Goal: Task Accomplishment & Management: Use online tool/utility

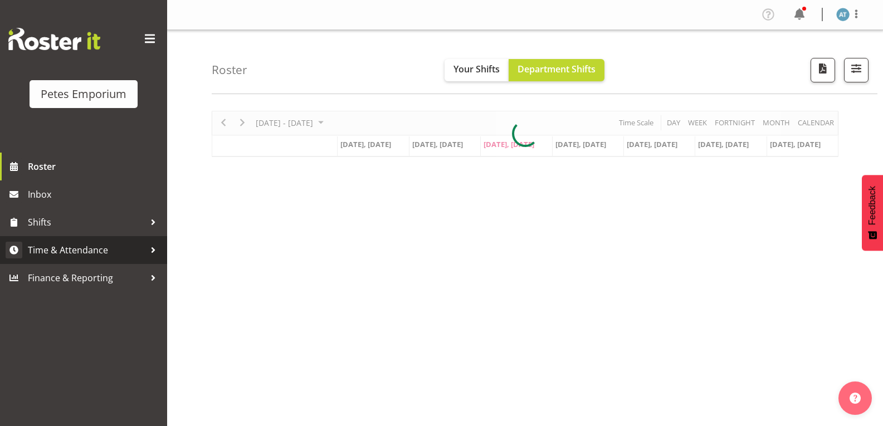
click at [119, 251] on span "Time & Attendance" at bounding box center [86, 250] width 117 height 17
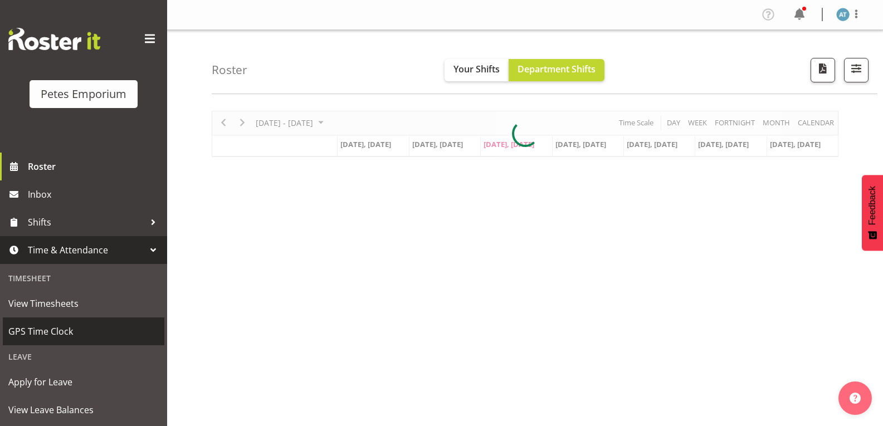
click at [100, 322] on link "GPS Time Clock" at bounding box center [83, 331] width 161 height 28
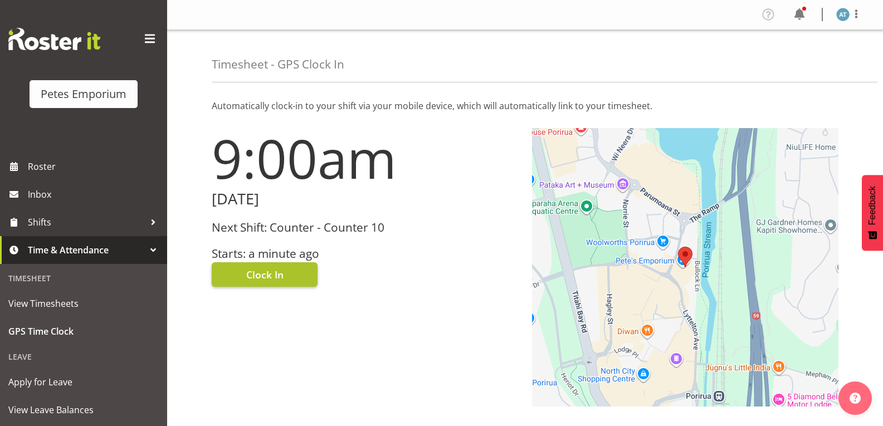
click at [291, 274] on button "Clock In" at bounding box center [265, 274] width 106 height 24
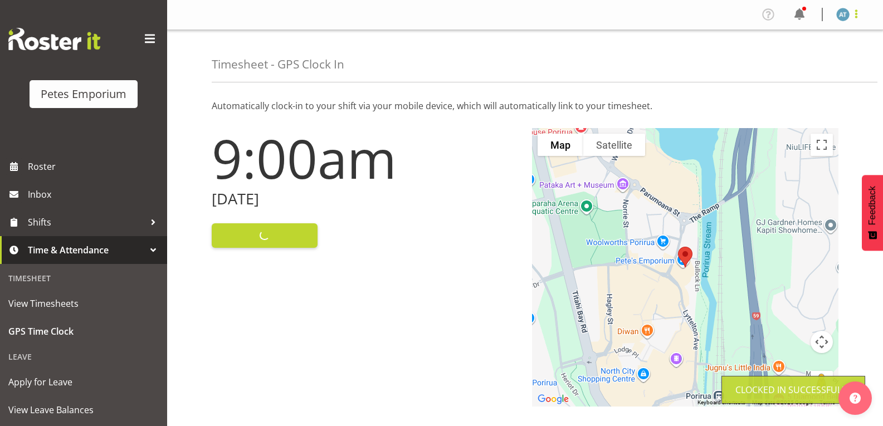
click at [856, 17] on span at bounding box center [855, 13] width 13 height 13
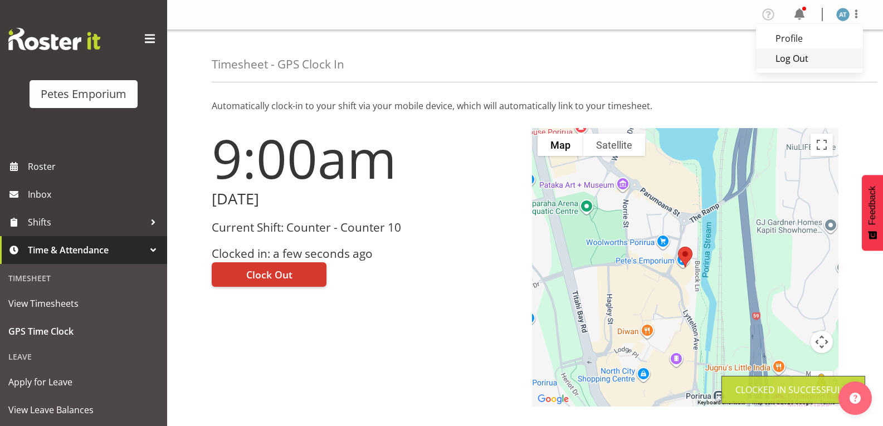
click at [825, 61] on link "Log Out" at bounding box center [809, 58] width 107 height 20
